Goal: Information Seeking & Learning: Find specific fact

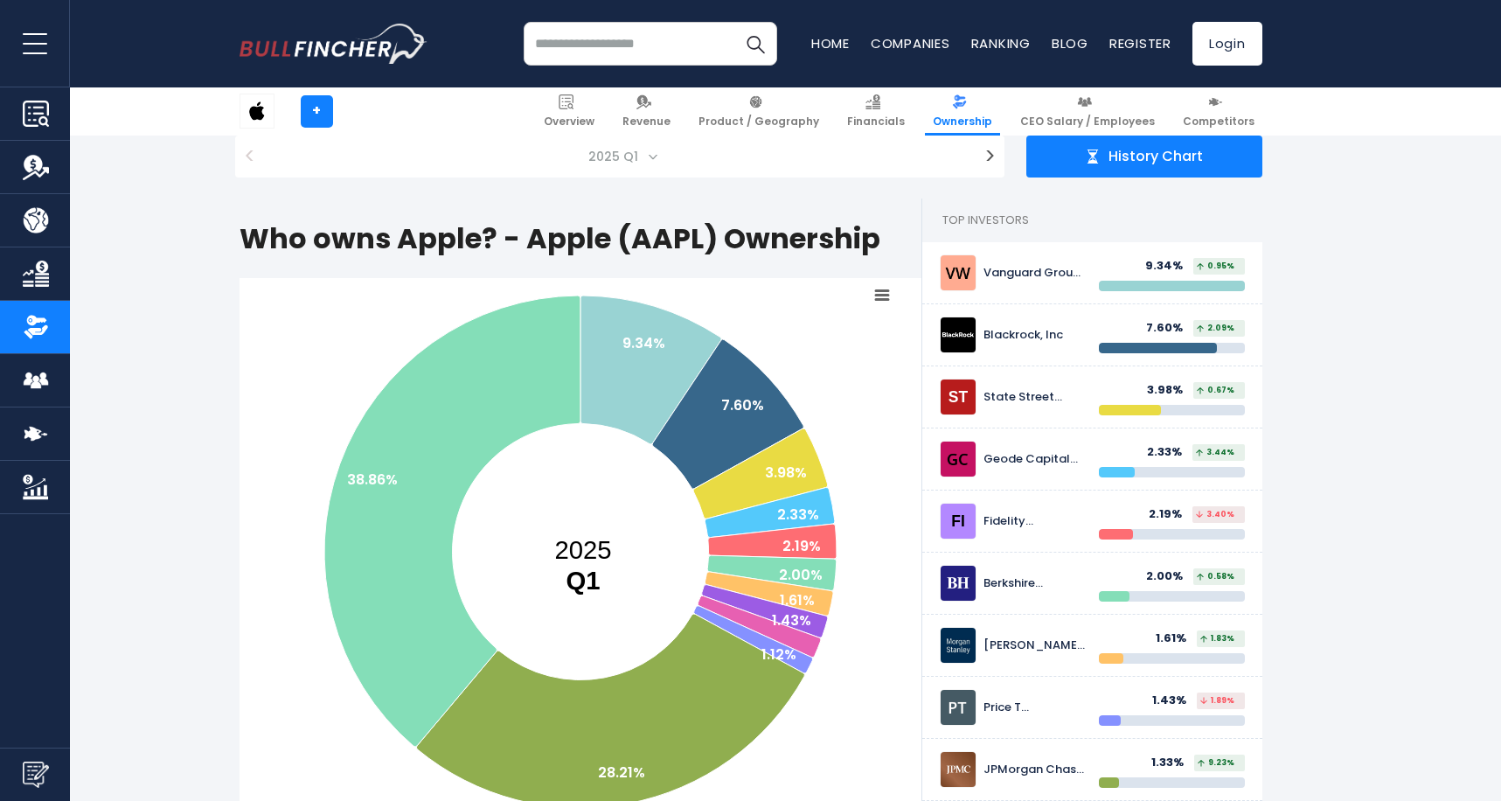
scroll to position [211, 0]
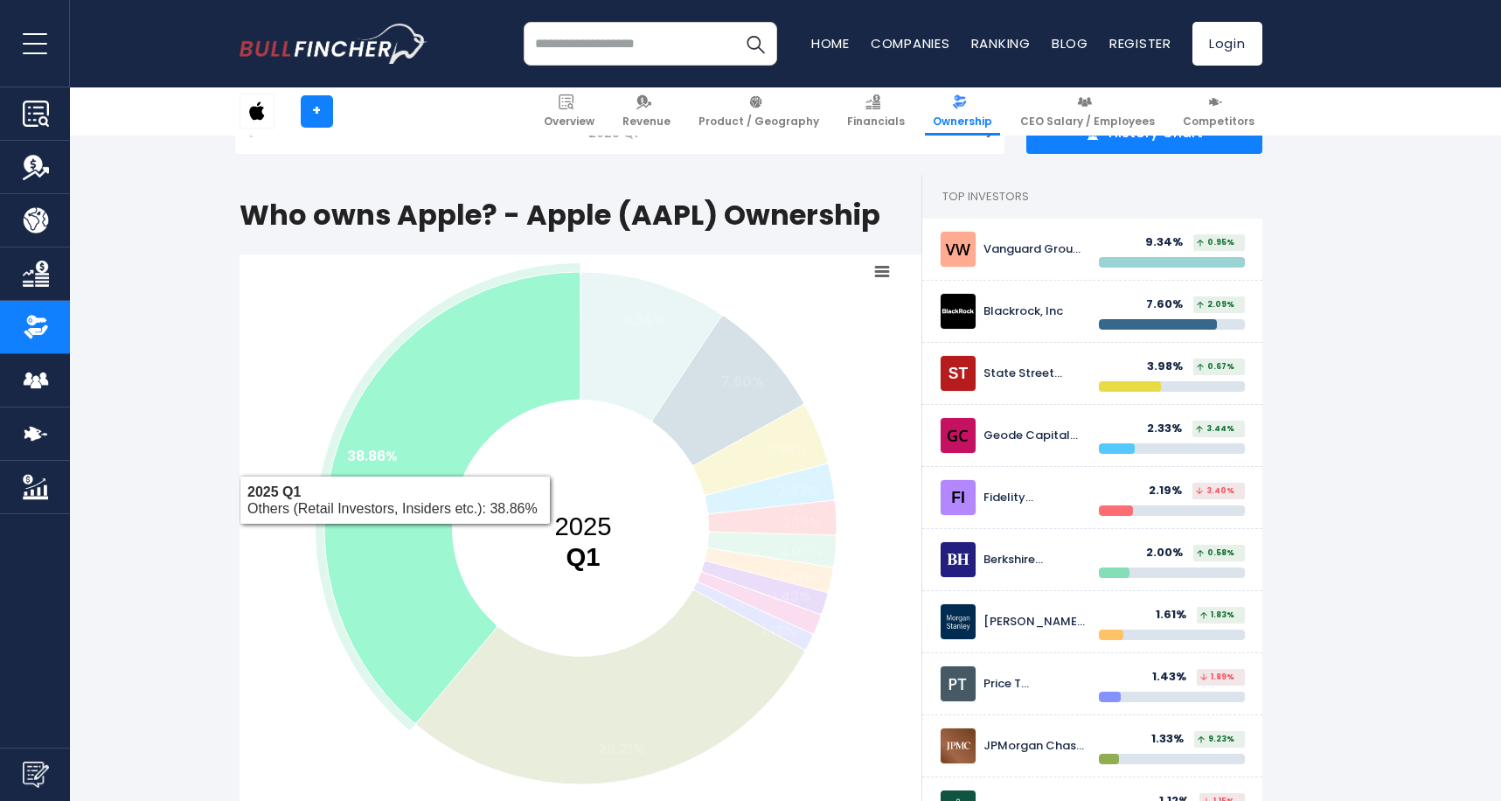
click at [382, 529] on icon at bounding box center [452, 497] width 256 height 451
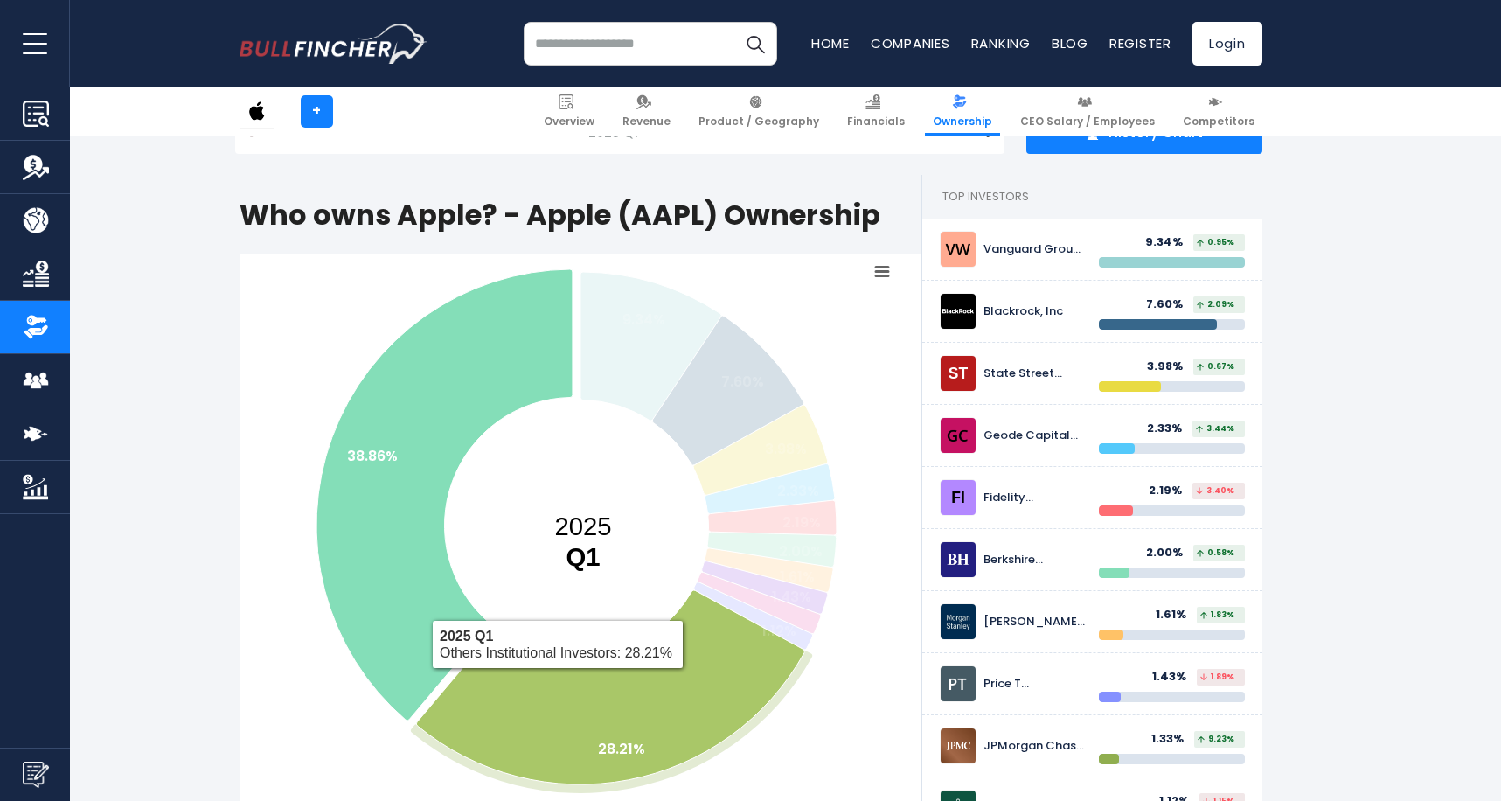
click at [557, 673] on icon at bounding box center [610, 687] width 388 height 194
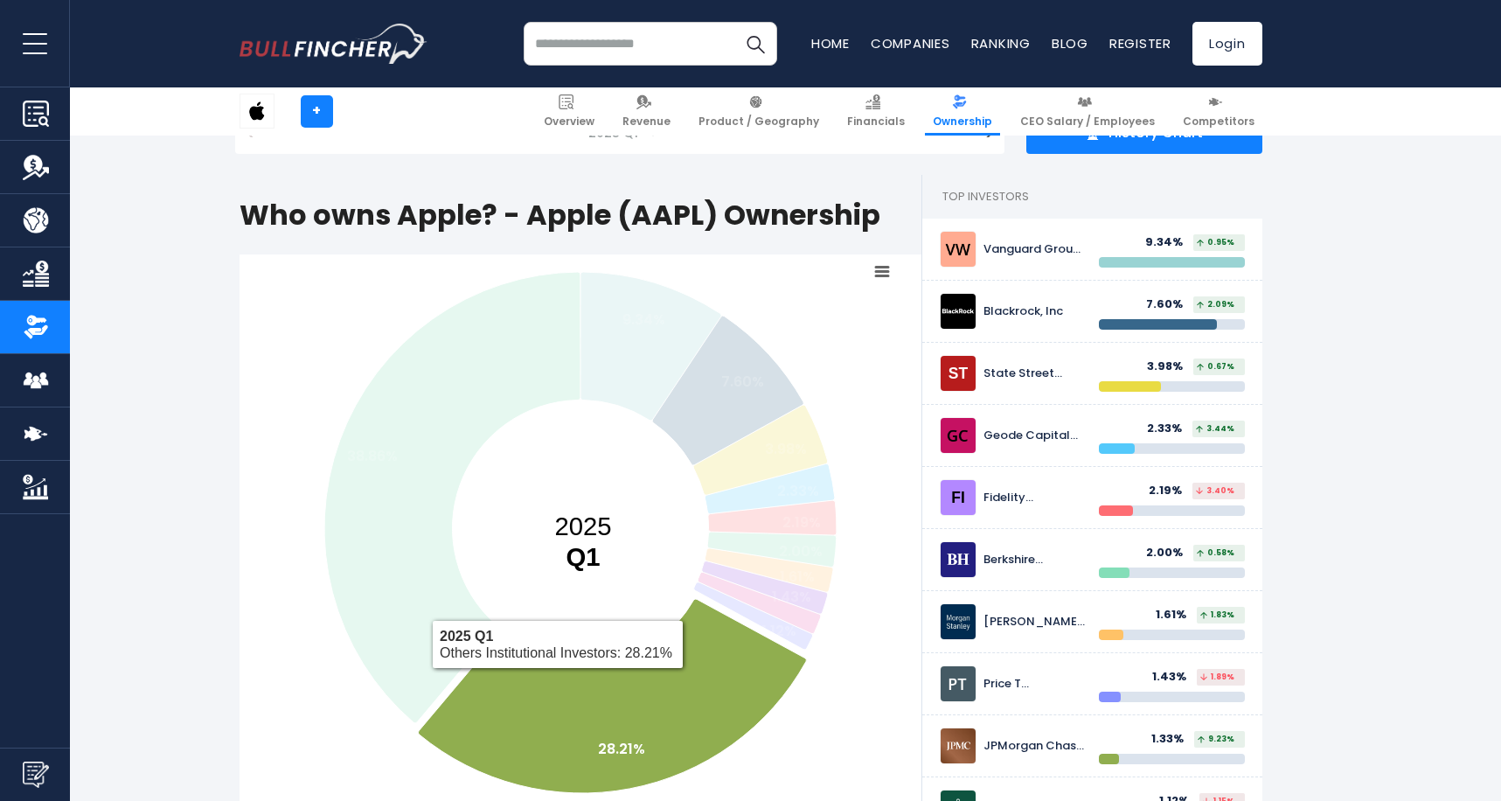
click at [562, 681] on icon at bounding box center [612, 696] width 388 height 194
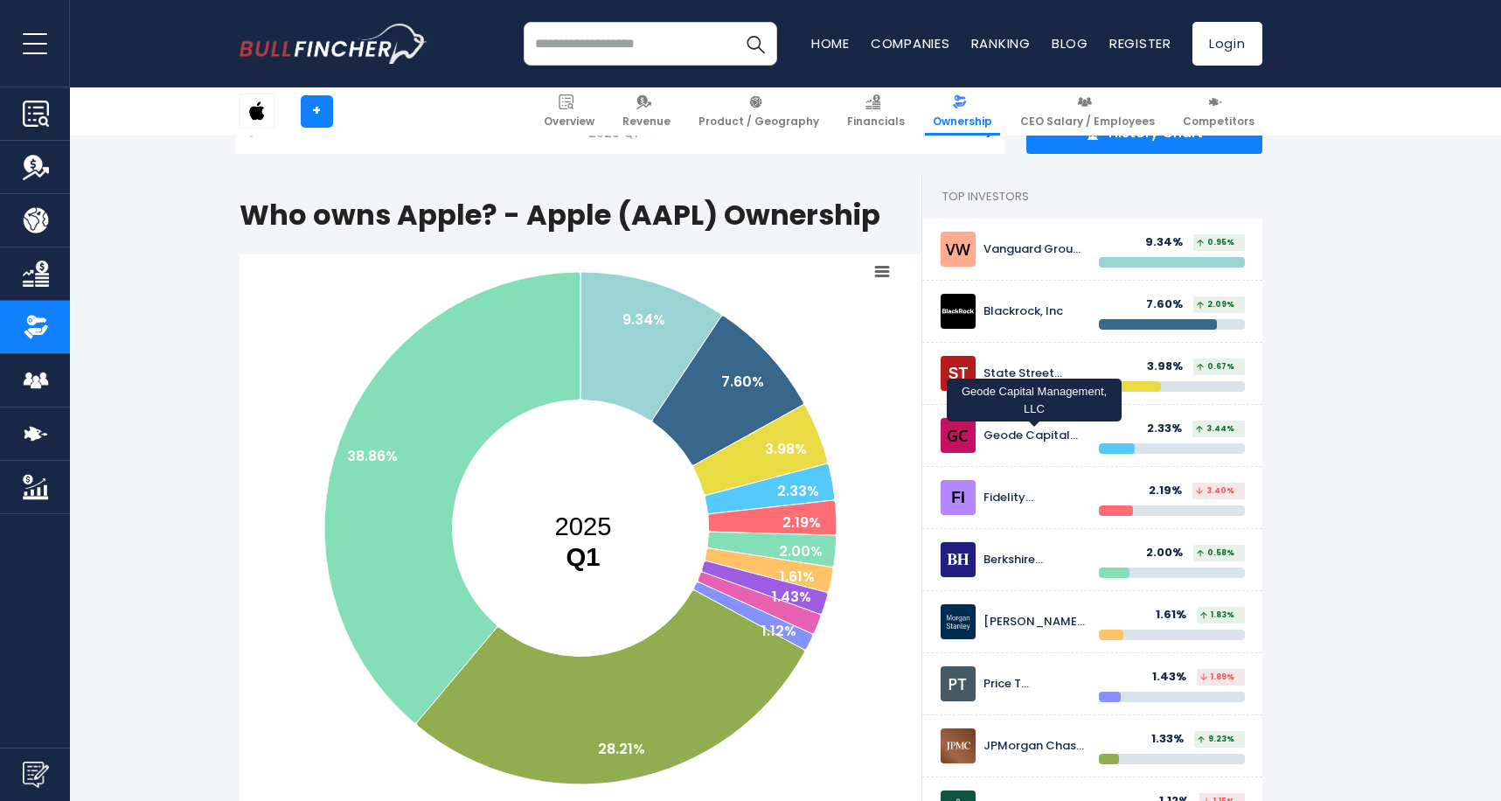
click at [1019, 439] on div "Geode Capital Management, LLC" at bounding box center [1034, 435] width 102 height 15
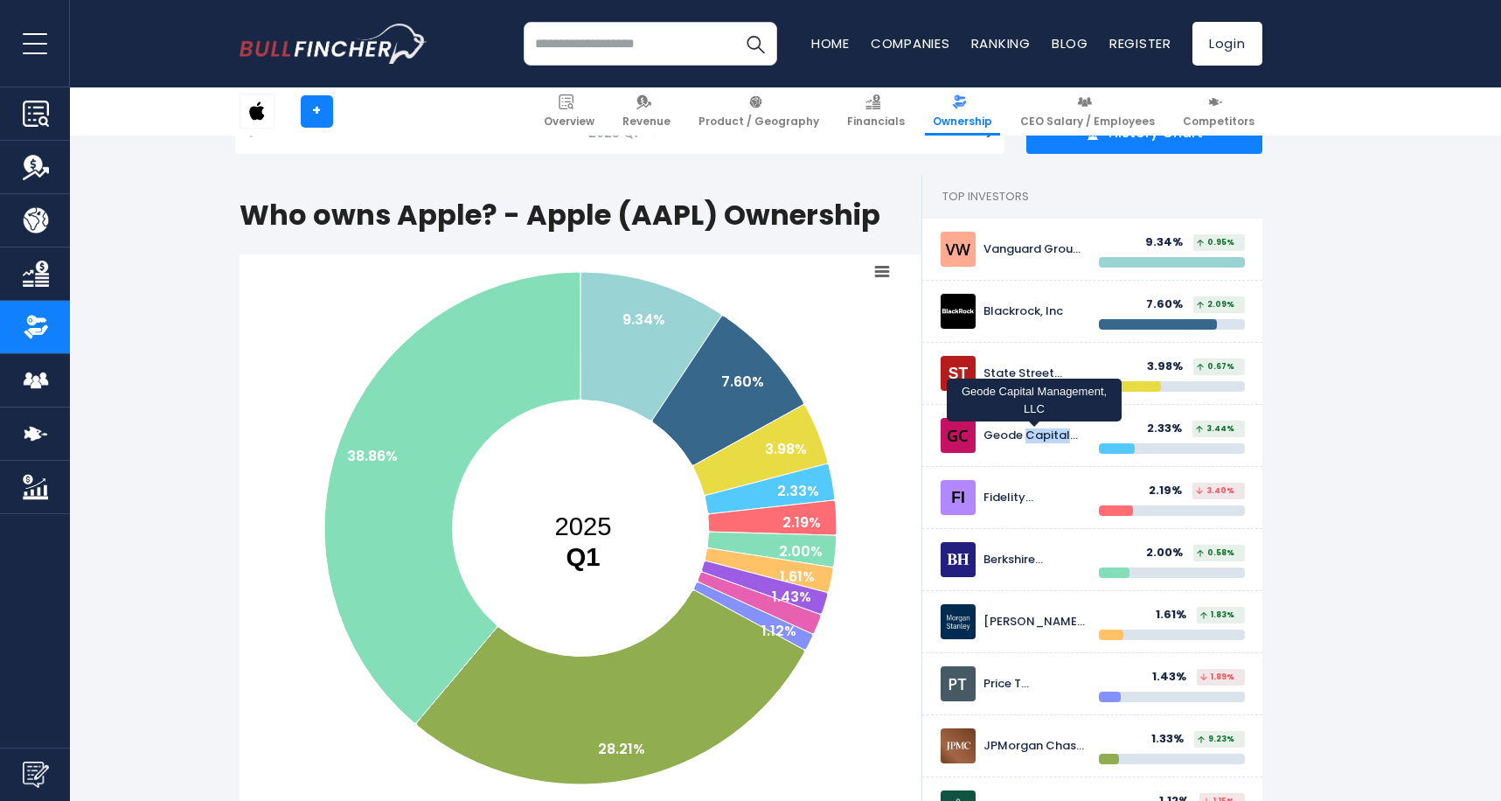
click at [1019, 439] on div "Geode Capital Management, LLC" at bounding box center [1034, 435] width 102 height 15
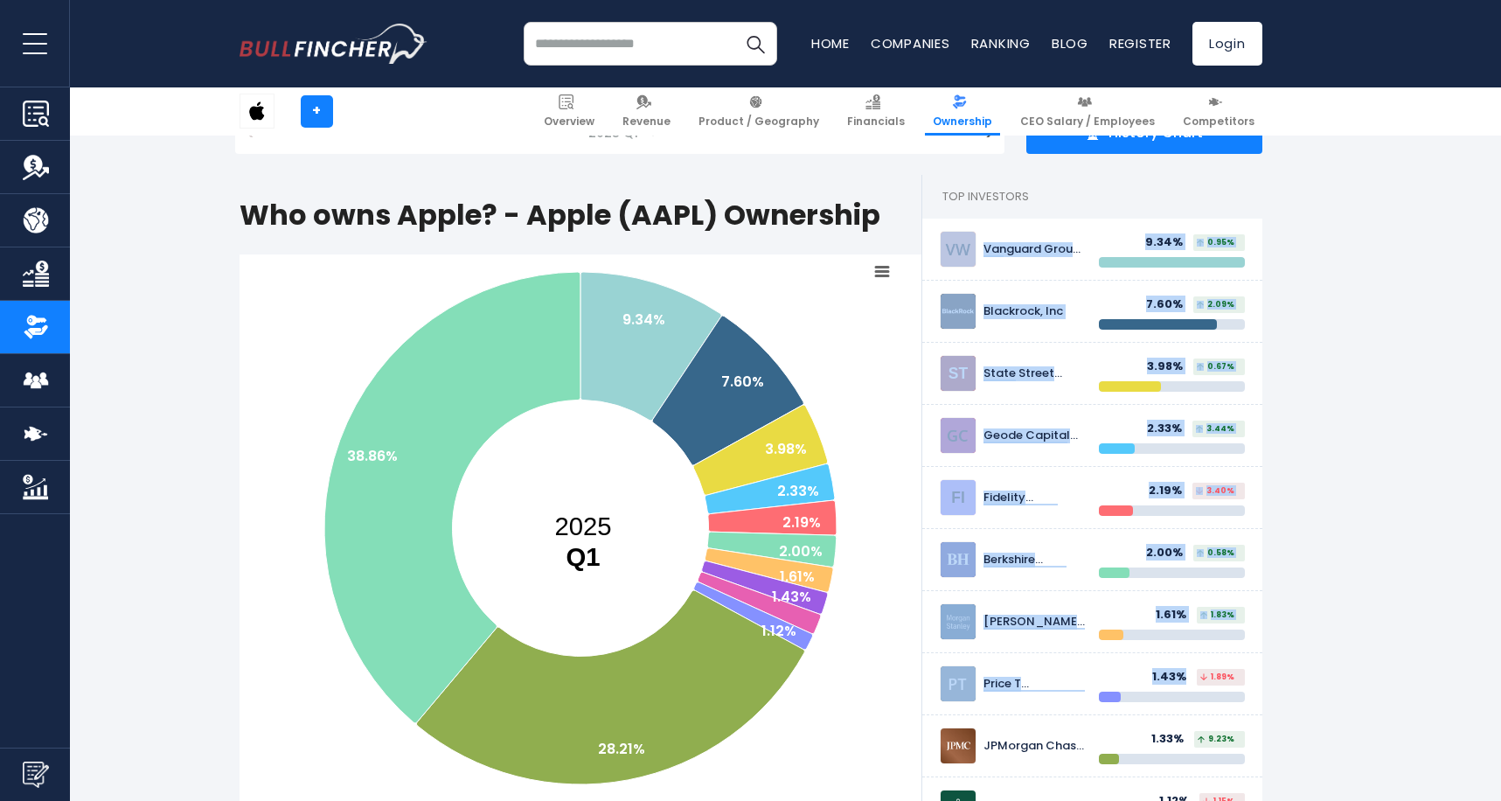
drag, startPoint x: 1302, startPoint y: 199, endPoint x: 1318, endPoint y: 666, distance: 467.0
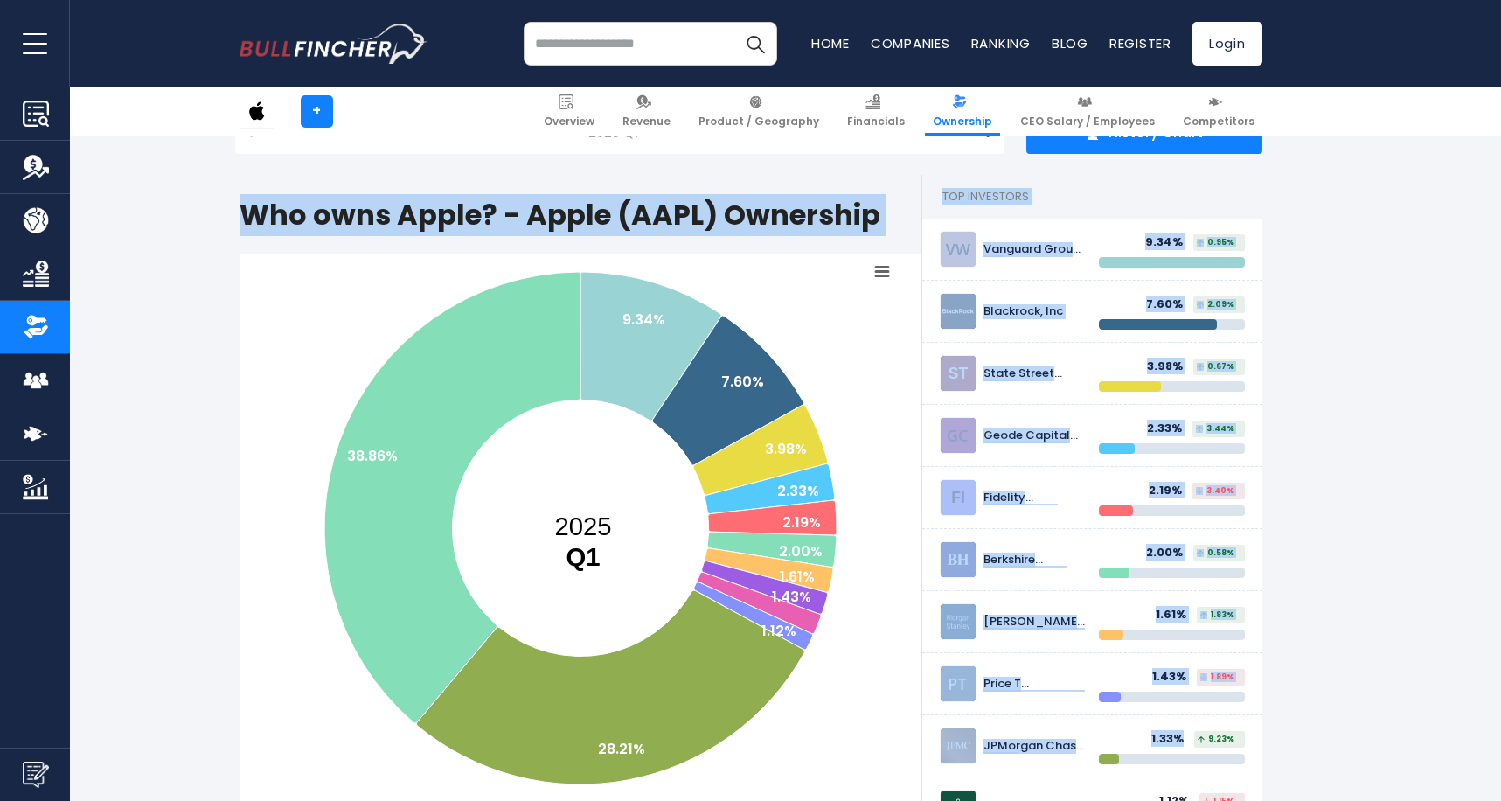
drag, startPoint x: 1308, startPoint y: 730, endPoint x: 1307, endPoint y: 174, distance: 555.9
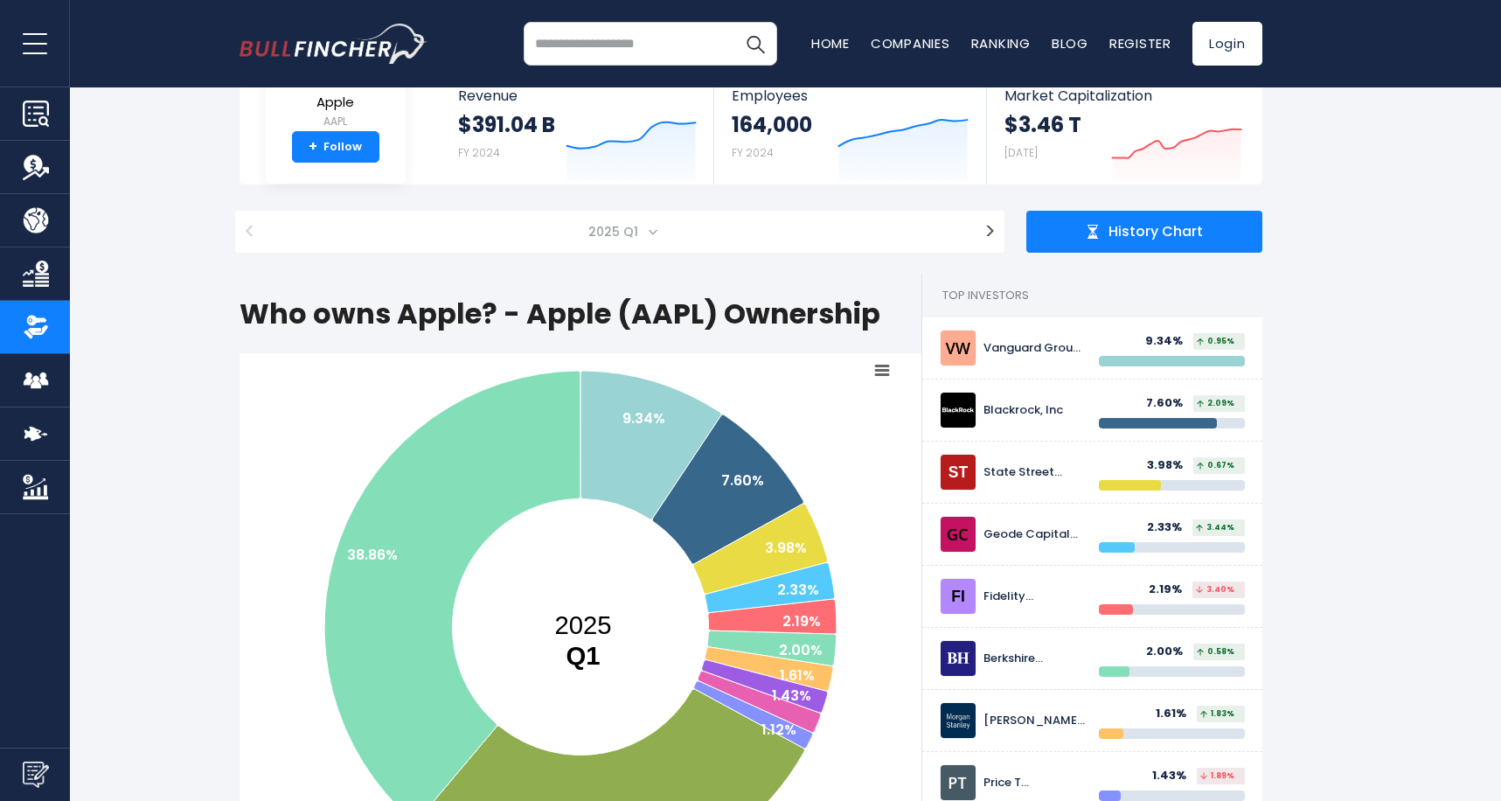
scroll to position [253, 0]
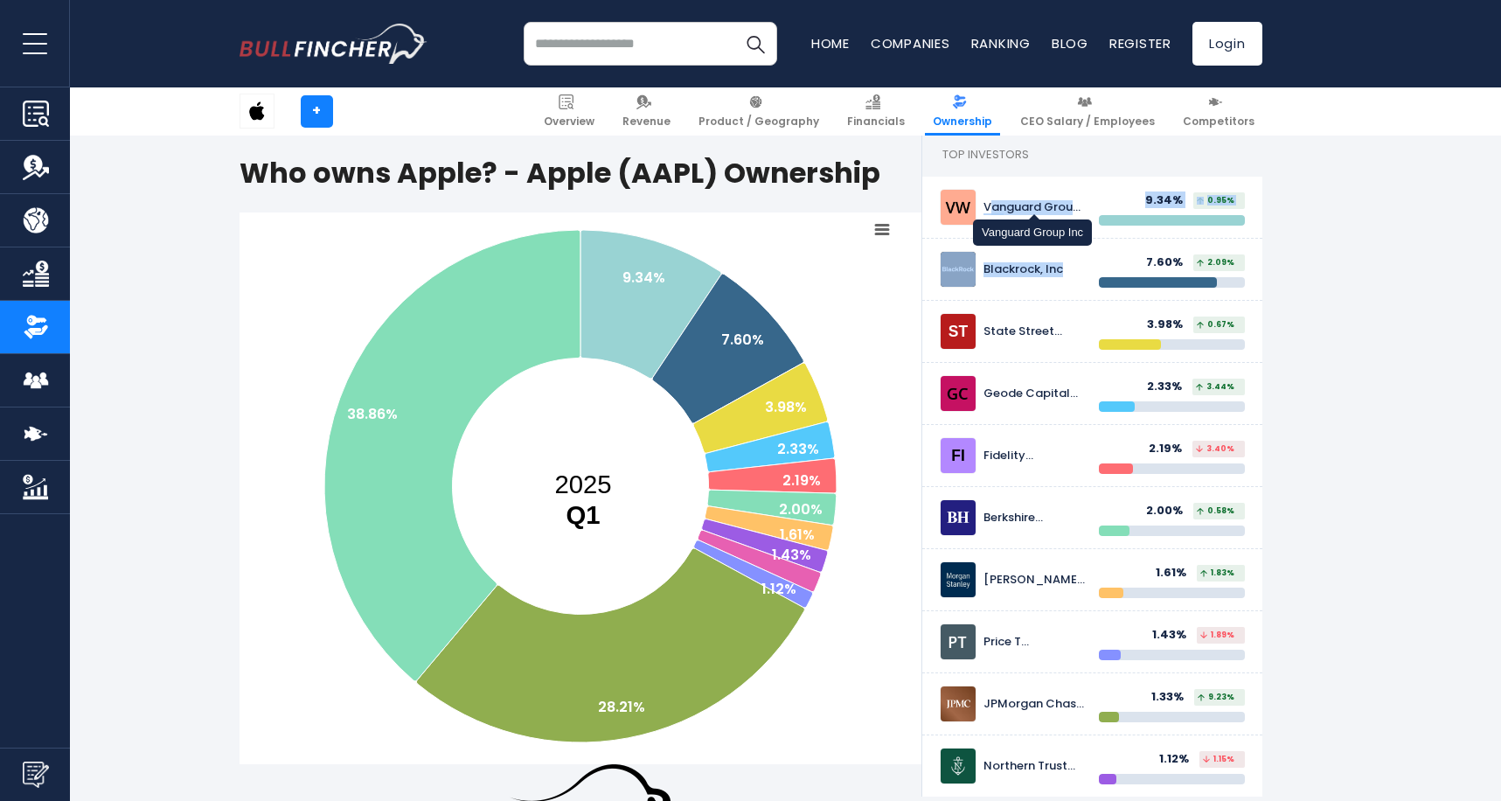
drag, startPoint x: 1067, startPoint y: 280, endPoint x: 992, endPoint y: 205, distance: 105.7
click at [992, 205] on div "Vanguard Group Inc 9.34% 0.95% Blackrock, Inc 7.60% 3.98% 2.33%" at bounding box center [1092, 487] width 340 height 620
click at [992, 205] on div "Vanguard Group Inc" at bounding box center [1034, 207] width 102 height 15
click at [1011, 205] on div "Vanguard Group Inc" at bounding box center [1034, 207] width 102 height 15
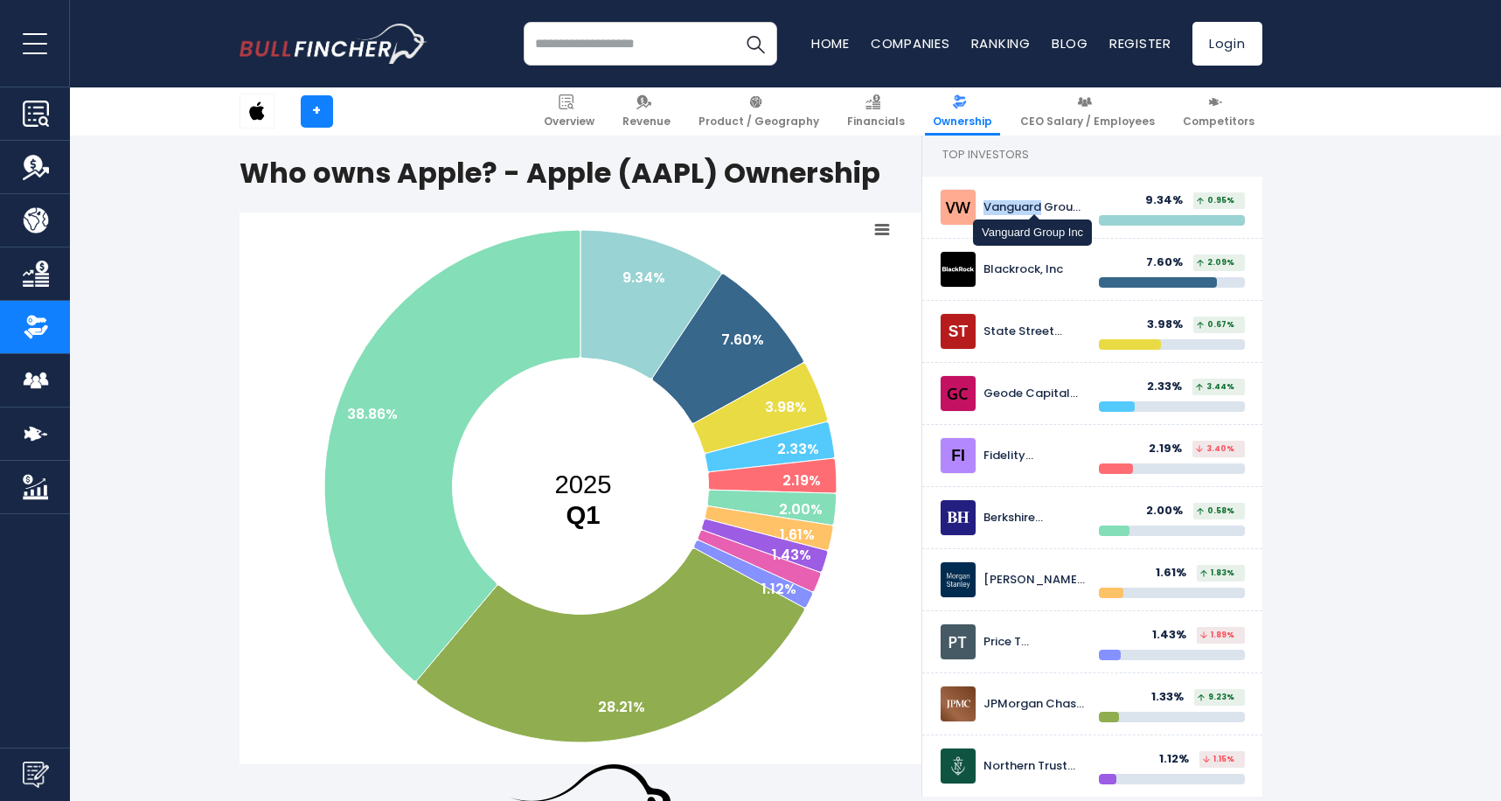
click at [1011, 205] on div "Vanguard Group Inc" at bounding box center [1034, 207] width 102 height 15
drag, startPoint x: 1086, startPoint y: 203, endPoint x: 989, endPoint y: 206, distance: 97.1
click at [989, 206] on div "Vanguard Group Inc" at bounding box center [1037, 207] width 122 height 15
copy div "anguard Group Inc"
click at [1086, 204] on div "Vanguard Group Inc" at bounding box center [1037, 207] width 122 height 15
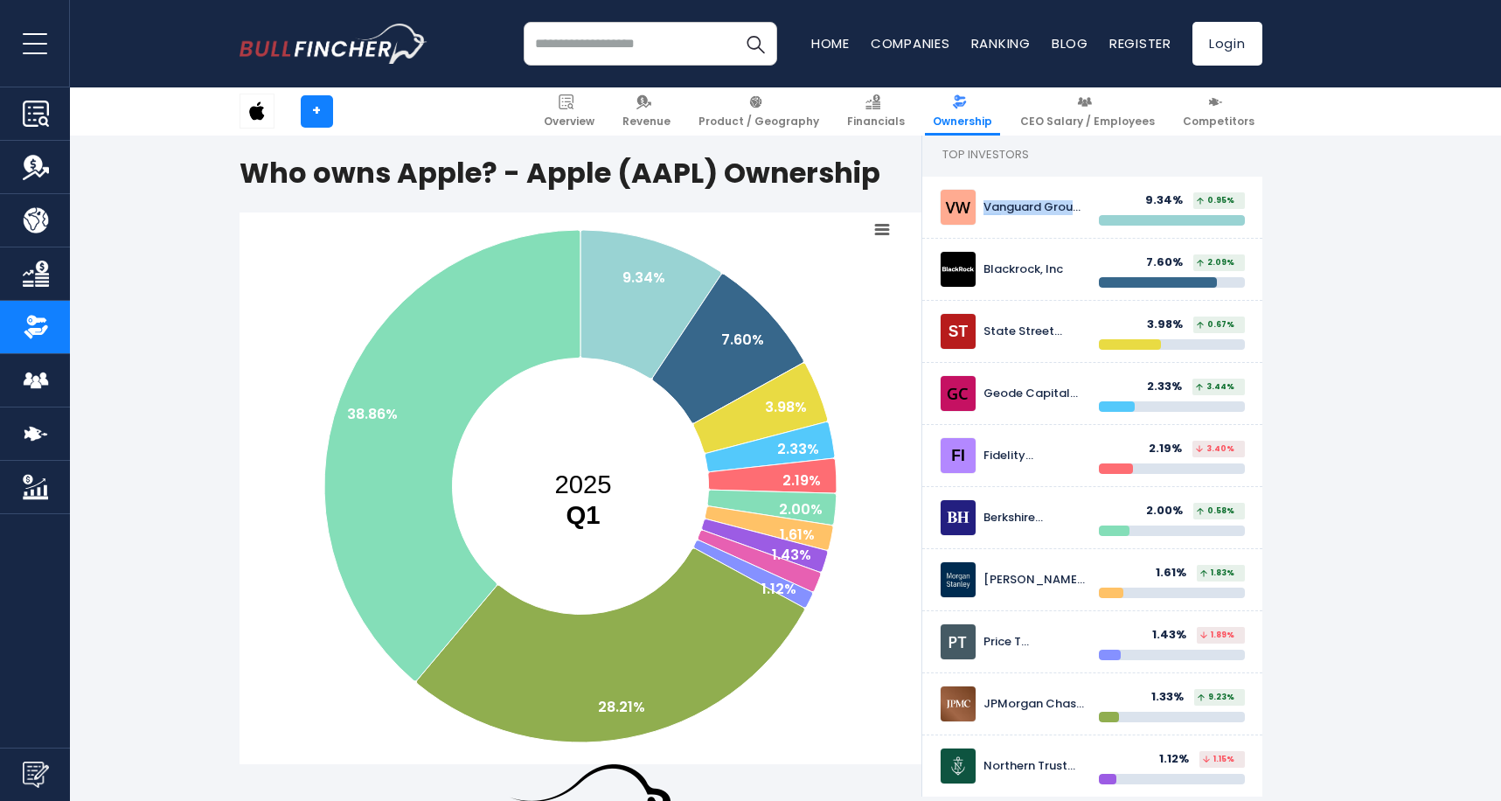
drag, startPoint x: 1086, startPoint y: 204, endPoint x: 982, endPoint y: 208, distance: 105.0
click at [982, 208] on div "Vanguard Group Inc" at bounding box center [1037, 207] width 122 height 15
copy div "Vanguard Group Inc"
